Goal: Task Accomplishment & Management: Manage account settings

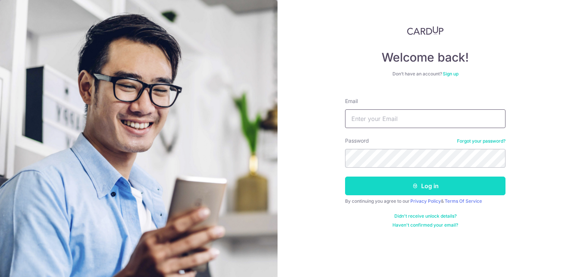
type input "[EMAIL_ADDRESS][DOMAIN_NAME]"
click at [429, 178] on button "Log in" at bounding box center [425, 186] width 161 height 19
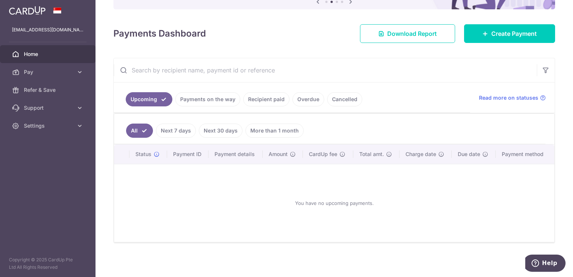
click at [336, 100] on link "Cancelled" at bounding box center [344, 99] width 35 height 14
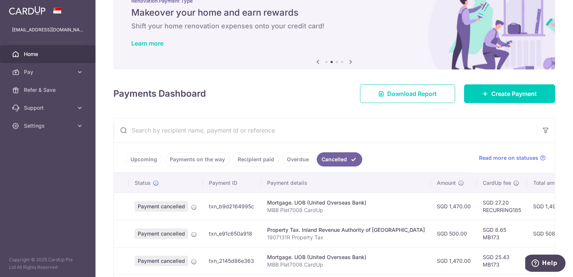
scroll to position [86, 0]
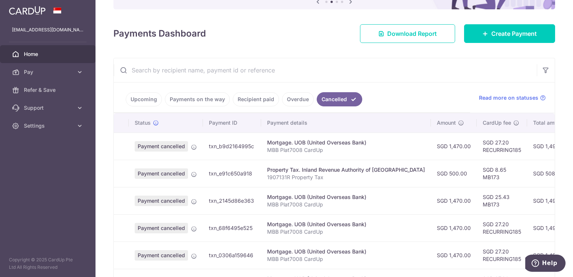
click at [256, 100] on link "Recipient paid" at bounding box center [256, 99] width 46 height 14
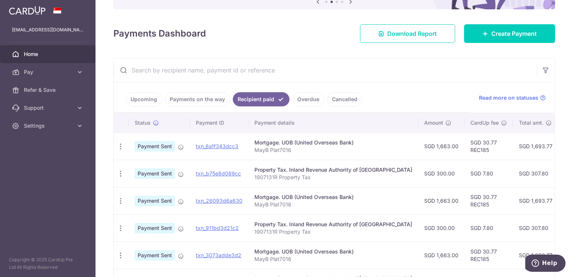
click at [191, 100] on link "Payments on the way" at bounding box center [197, 99] width 65 height 14
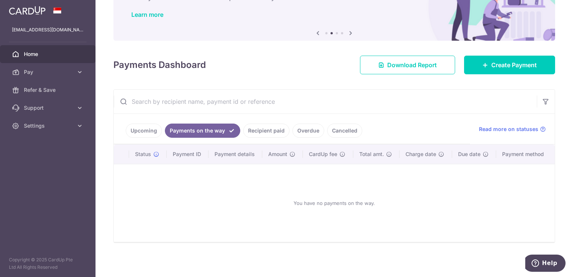
click at [146, 131] on link "Upcoming" at bounding box center [144, 131] width 36 height 14
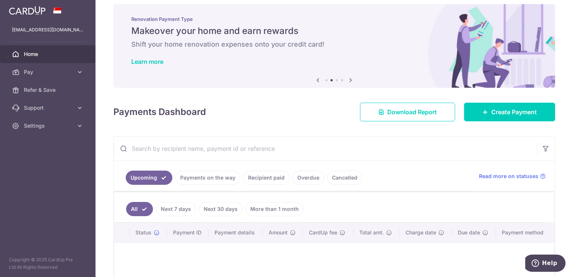
scroll to position [0, 0]
